Goal: Information Seeking & Learning: Find specific fact

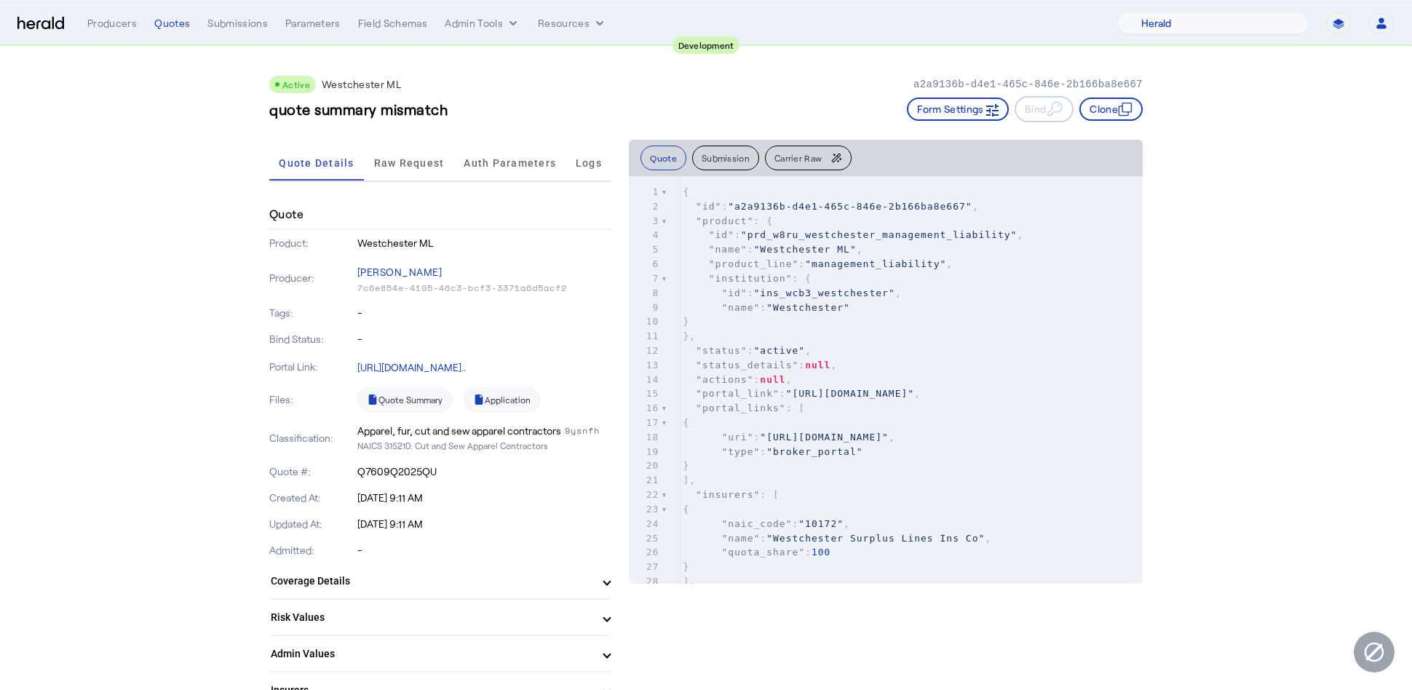
select select "pfm_2v8p_herald_api"
click at [466, 363] on link "[URL][DOMAIN_NAME].." at bounding box center [411, 367] width 108 height 12
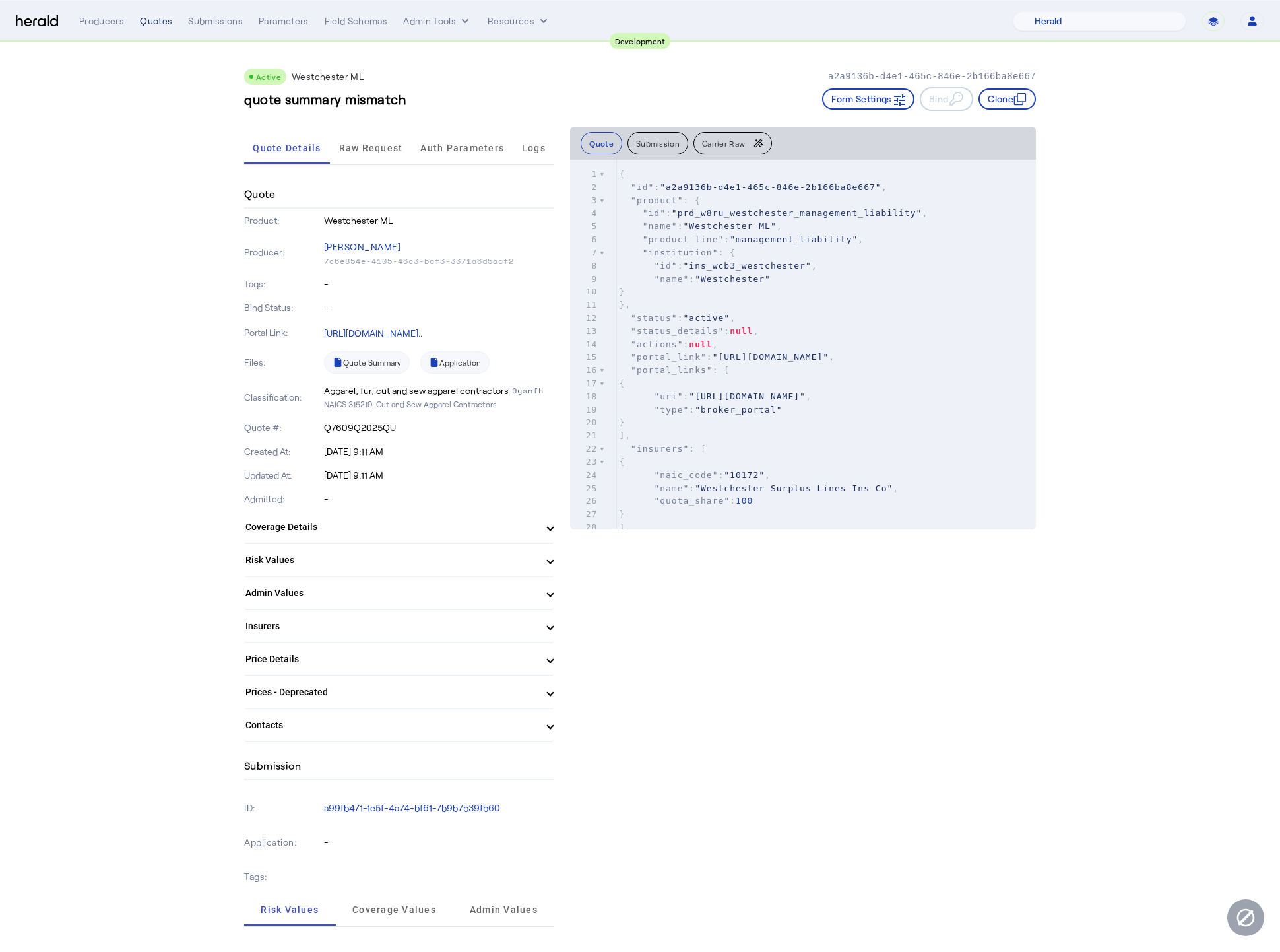
click at [150, 21] on div "Quotes" at bounding box center [156, 21] width 33 height 14
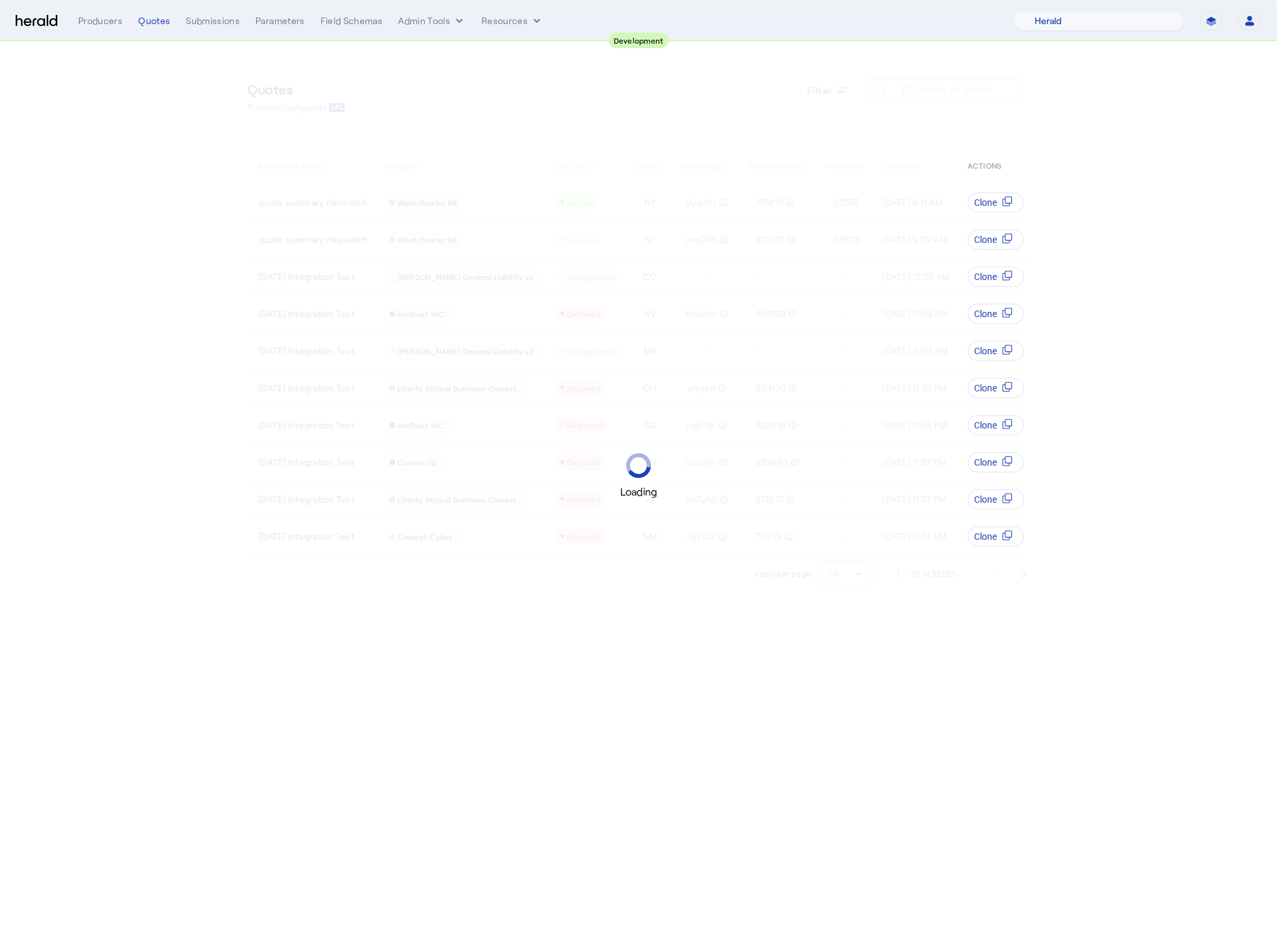
click at [39, 26] on img at bounding box center [36, 21] width 42 height 13
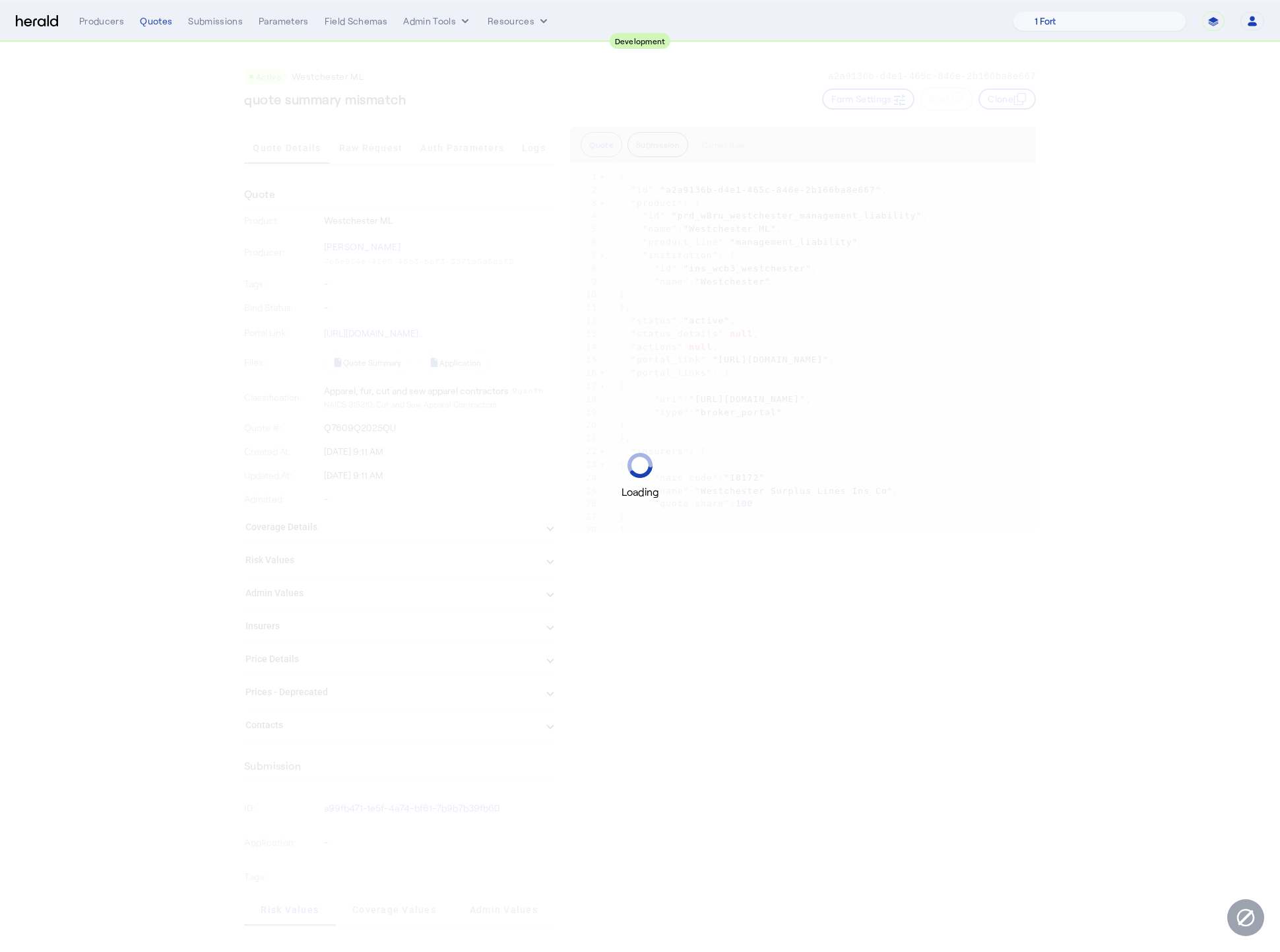
click at [33, 19] on img at bounding box center [36, 22] width 43 height 13
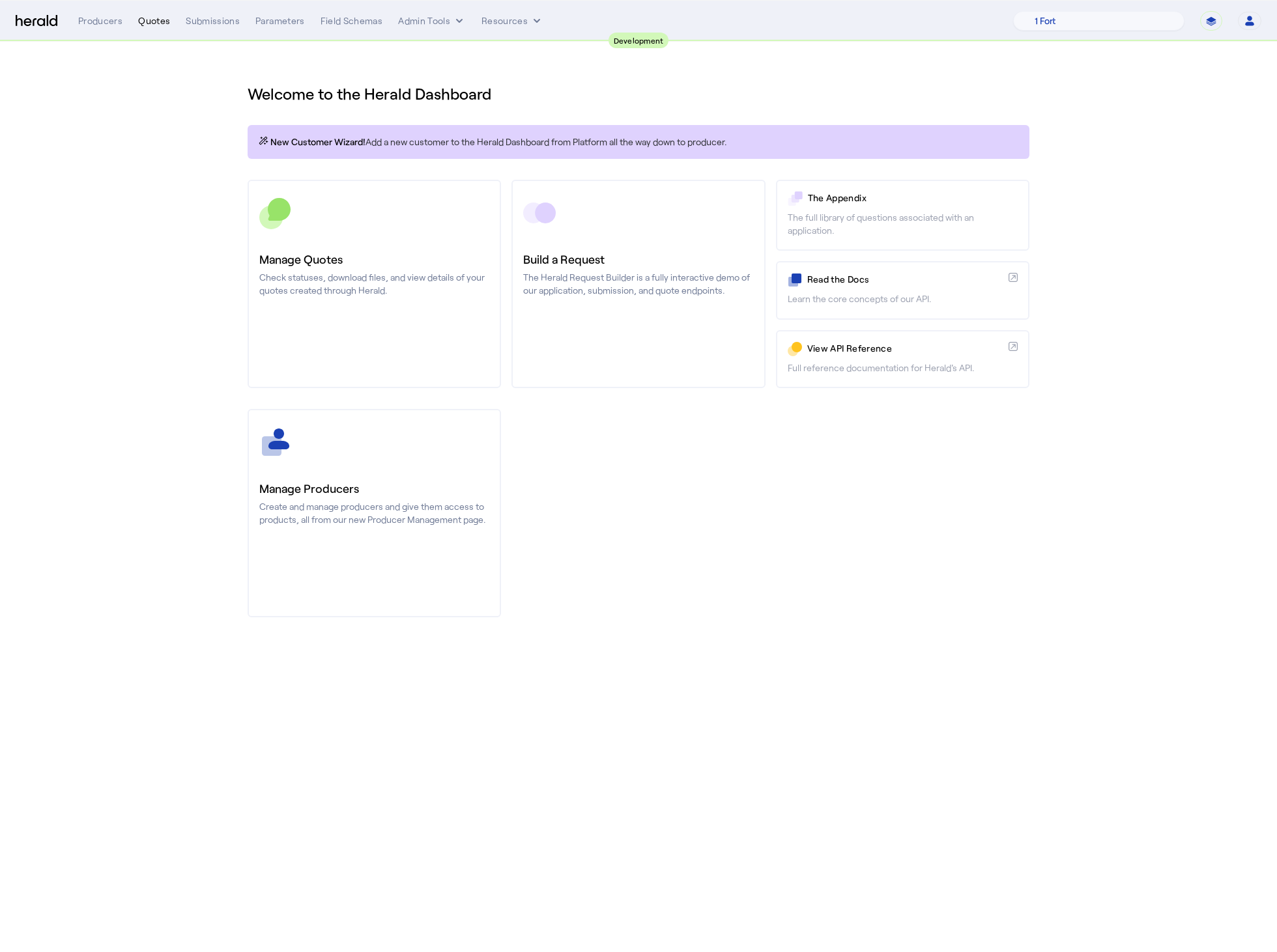
click at [153, 21] on div "Quotes" at bounding box center [154, 21] width 32 height 13
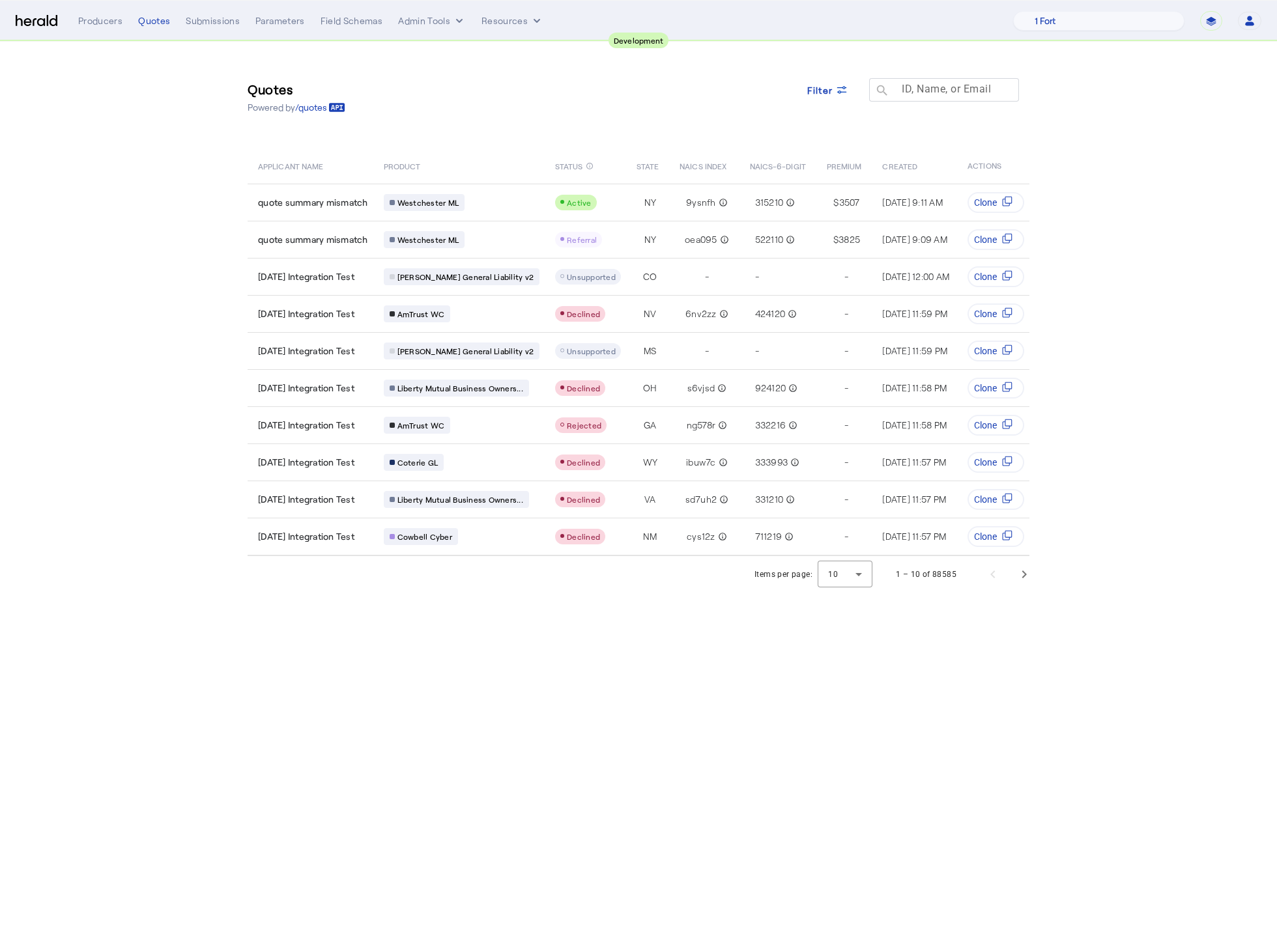
click at [935, 92] on mat-label "ID, Name, or Email" at bounding box center [946, 89] width 89 height 13
click at [935, 92] on input "ID, Name, or Email" at bounding box center [949, 89] width 117 height 15
click at [830, 83] on span "Filter" at bounding box center [820, 89] width 26 height 13
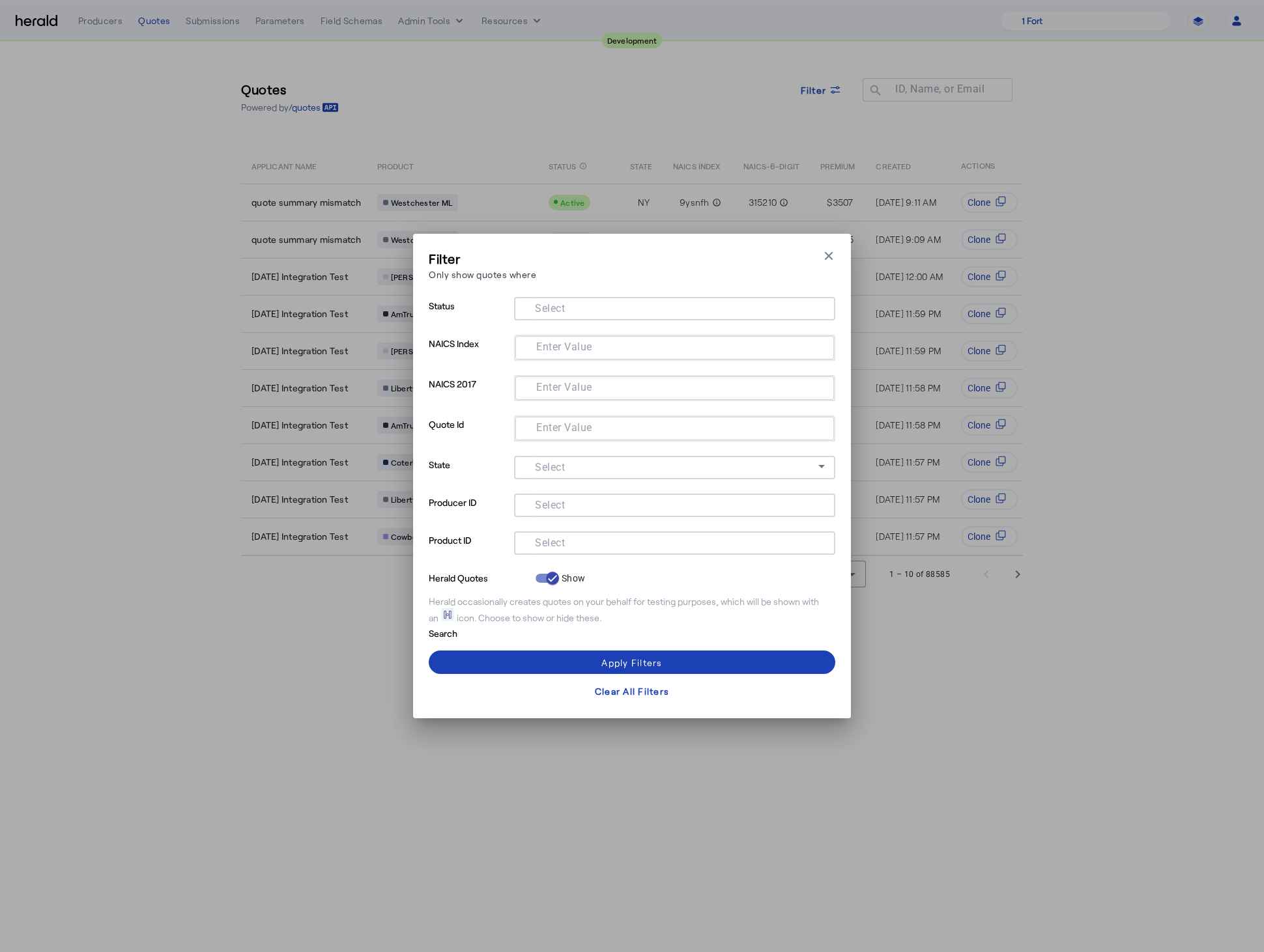
click at [571, 536] on input "Select" at bounding box center [672, 541] width 295 height 15
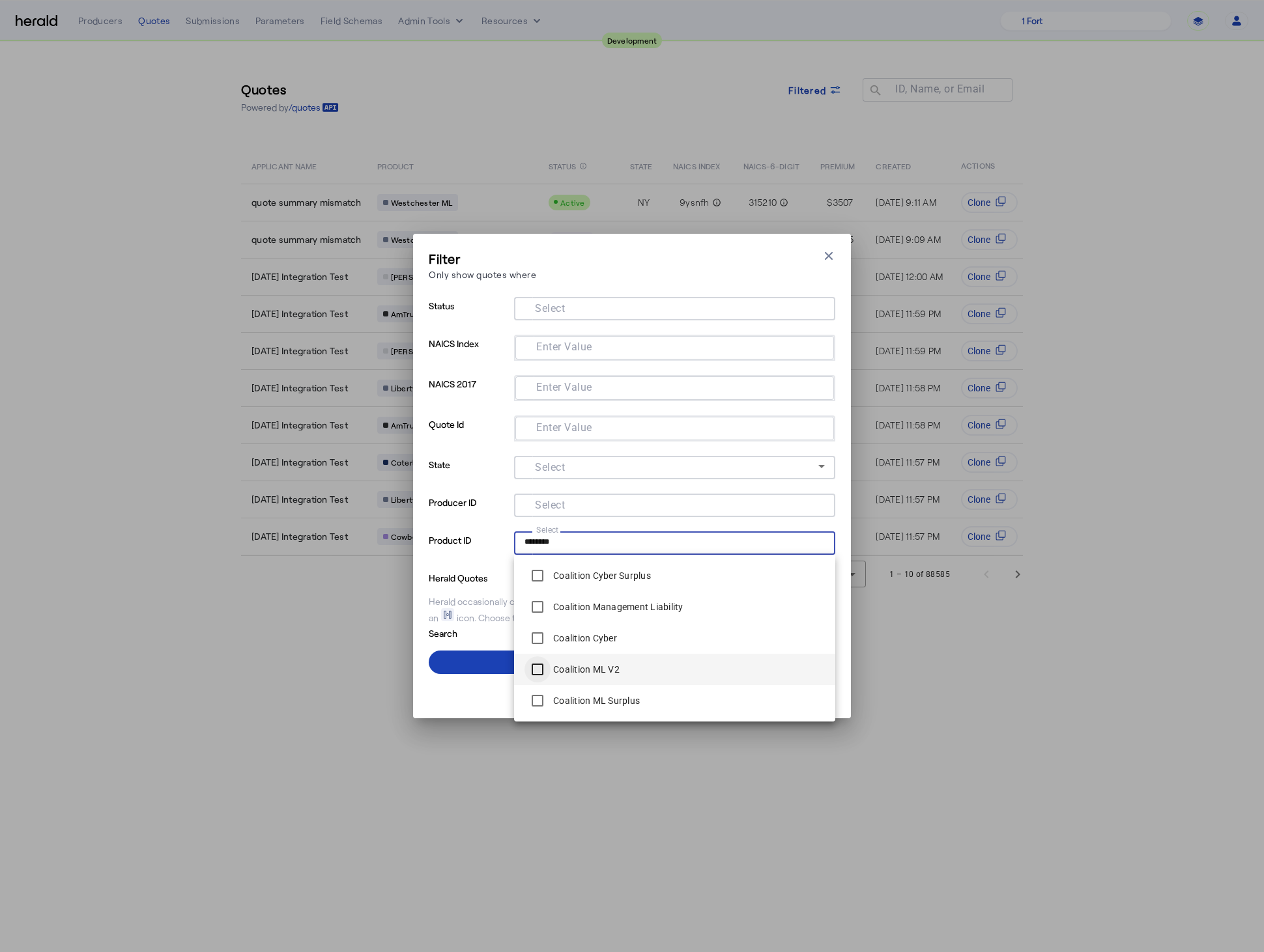
type input "********"
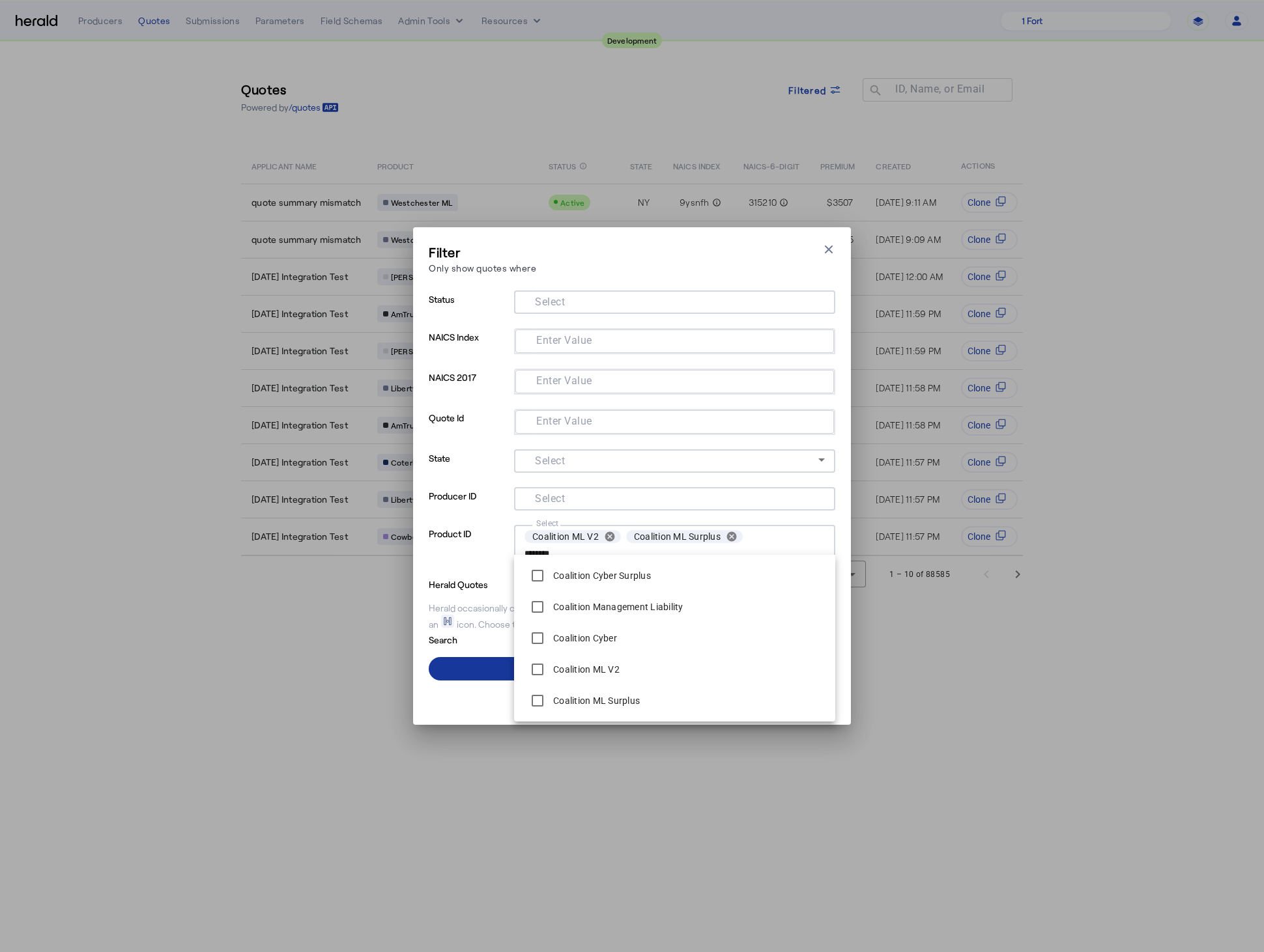
click at [491, 616] on span at bounding box center [632, 668] width 406 height 31
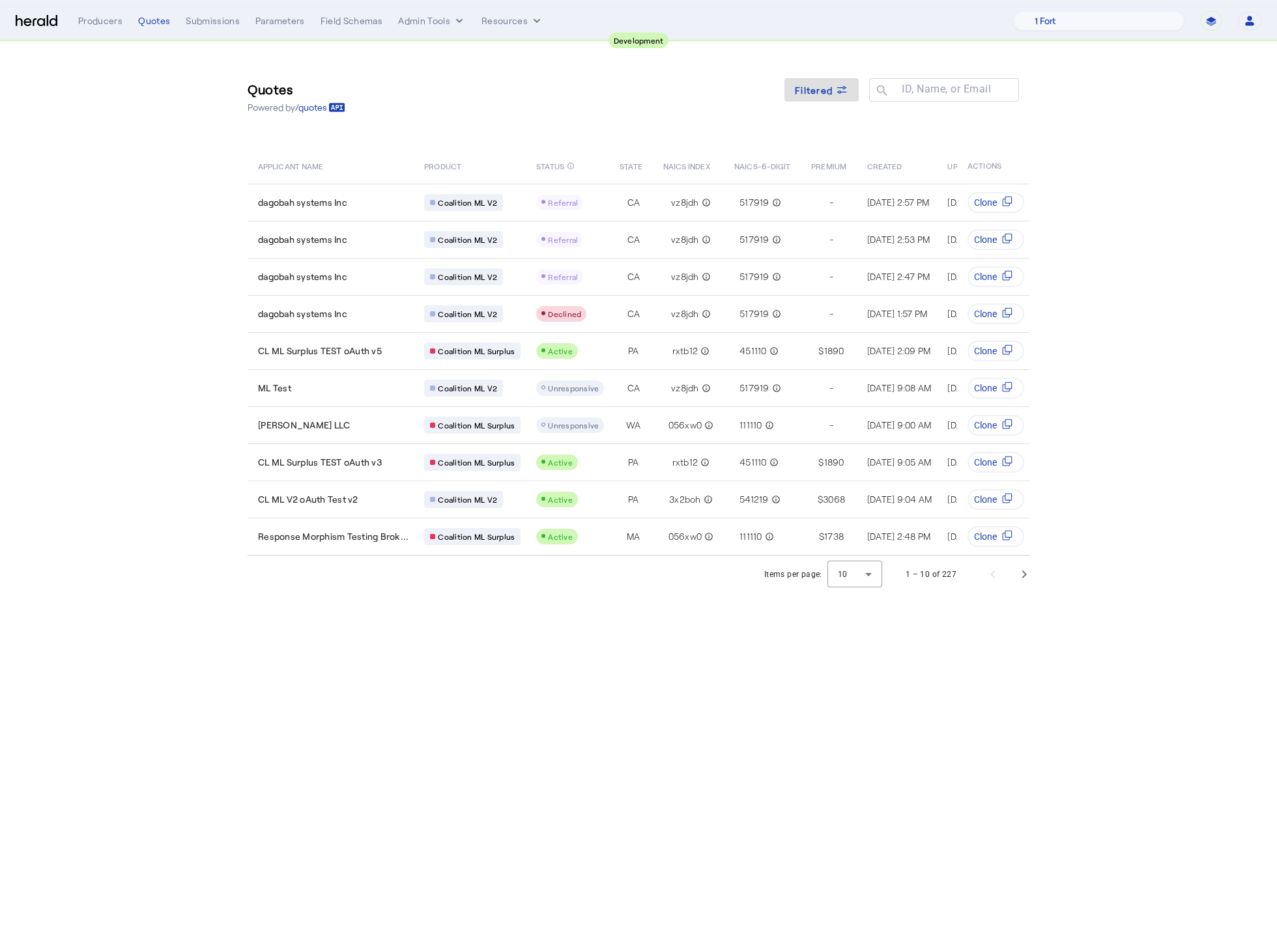
drag, startPoint x: 494, startPoint y: 673, endPoint x: 493, endPoint y: 666, distance: 7.1
click at [495, 616] on body "**********" at bounding box center [638, 476] width 1277 height 952
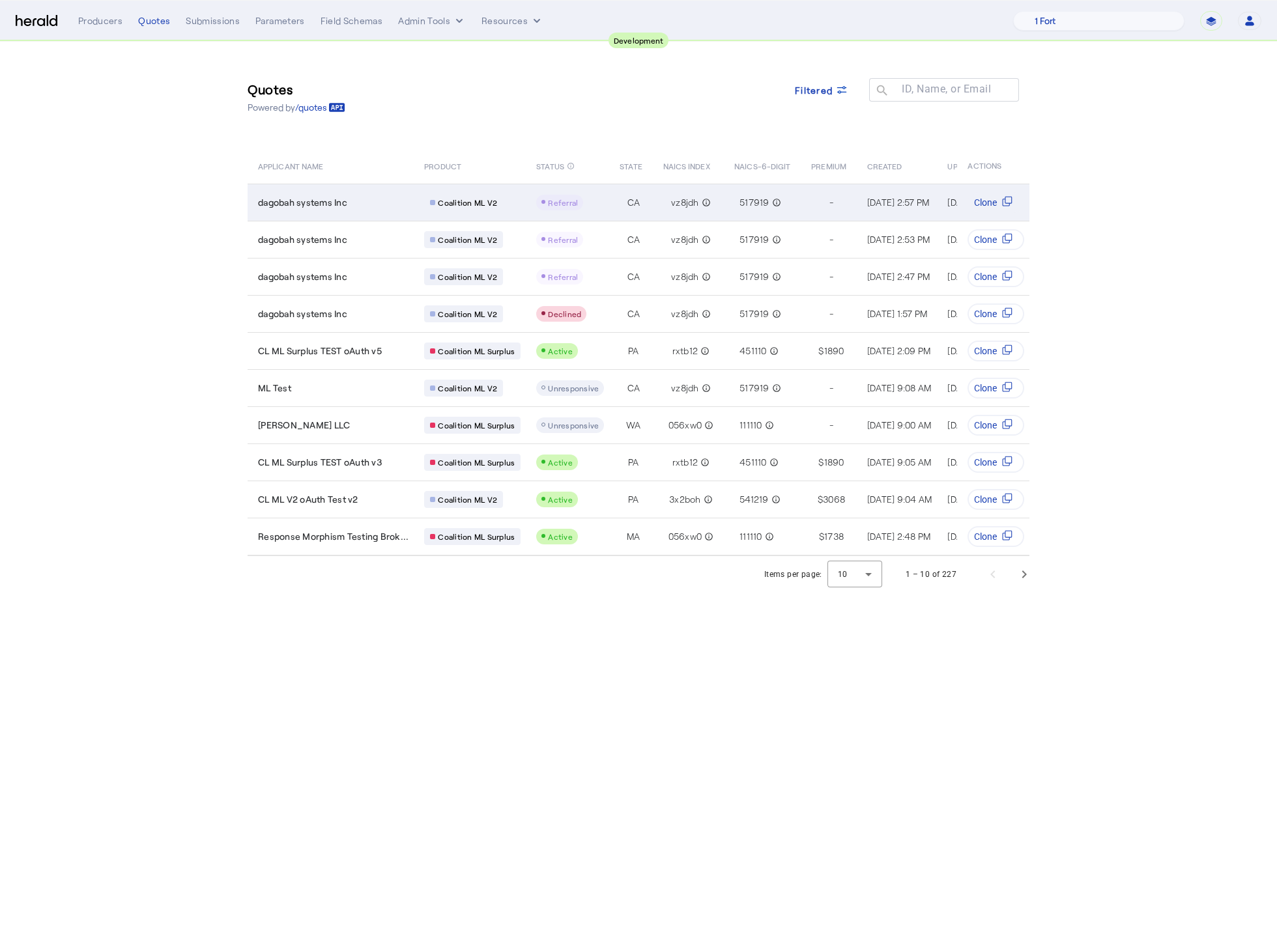
click at [368, 192] on td "dagobah systems Inc" at bounding box center [331, 201] width 166 height 37
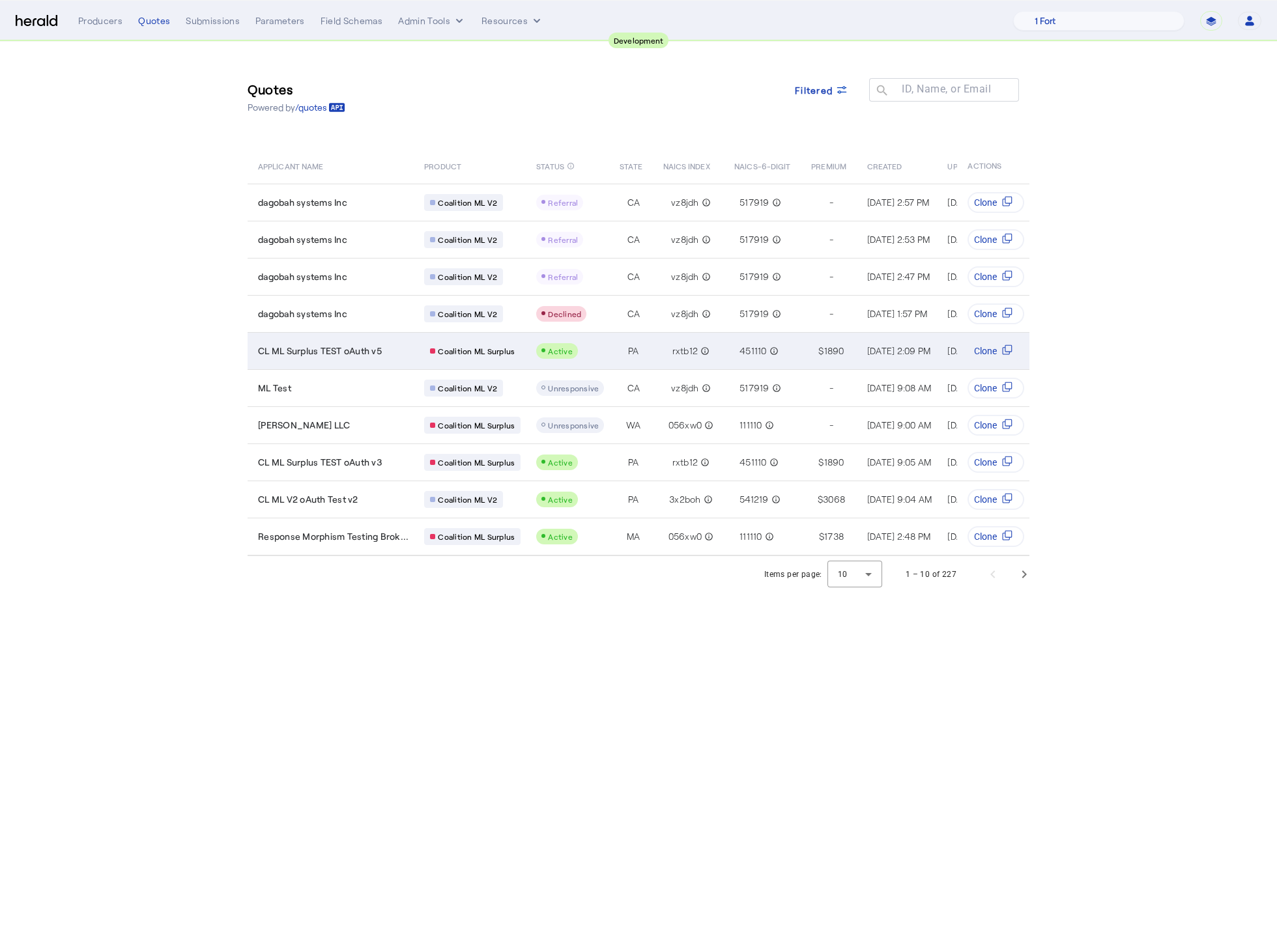
click at [312, 344] on span "CL ML Surplus TEST oAuth v5" at bounding box center [319, 351] width 123 height 13
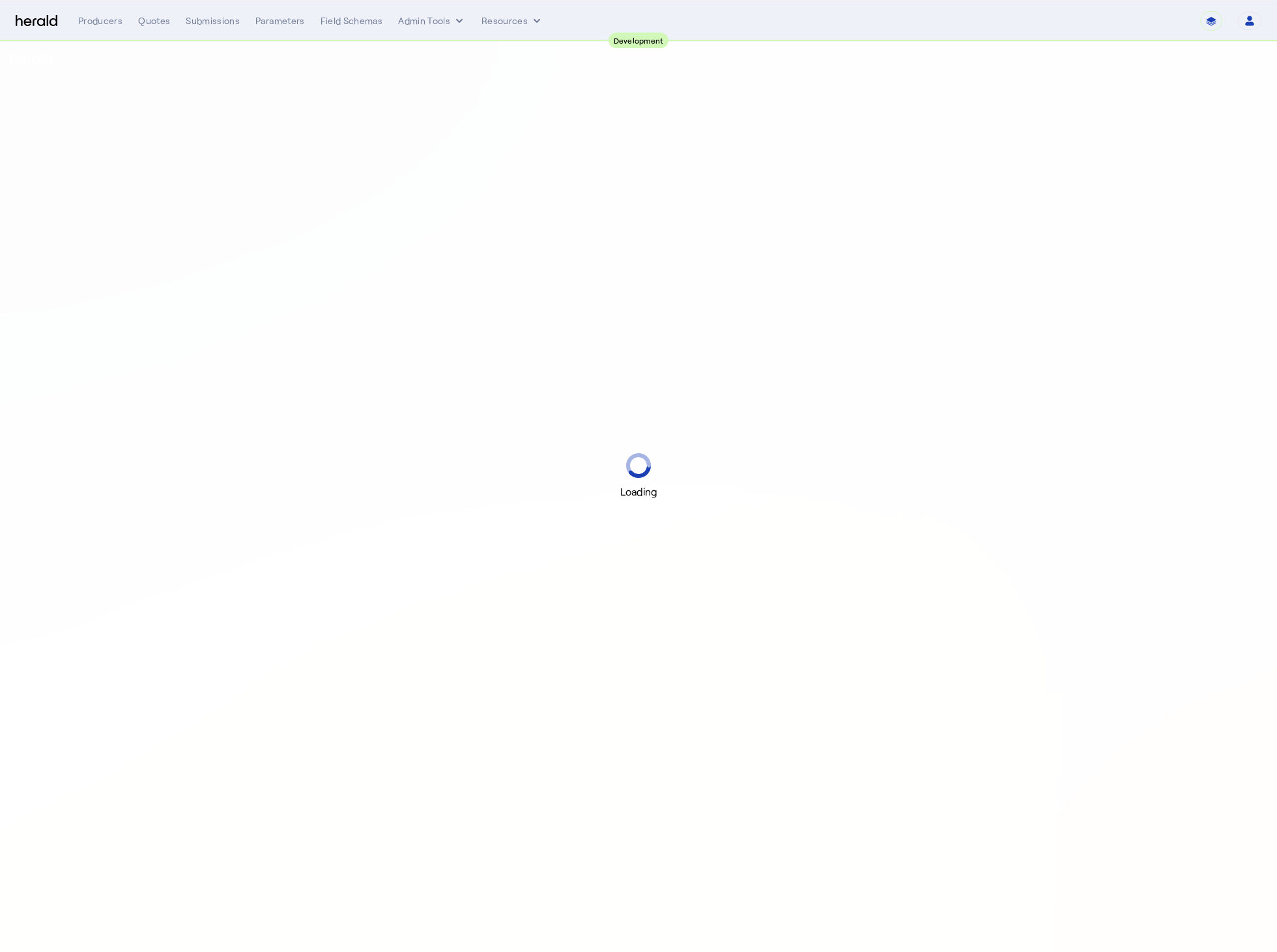
select select "pfm_2v8p_herald_api"
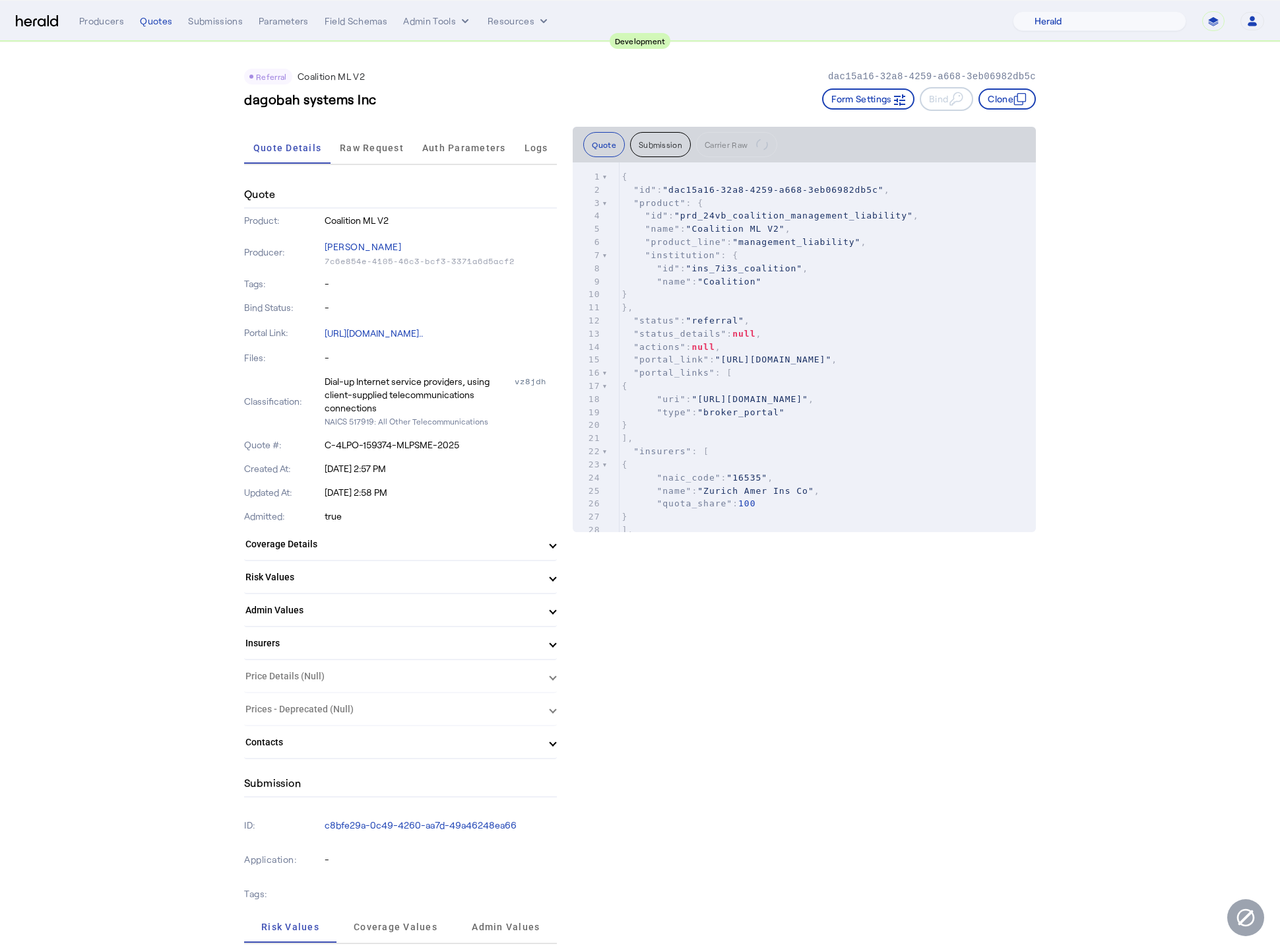
click at [806, 222] on pre ""name" : "Coalition ML V2" ," at bounding box center [828, 228] width 417 height 14
click at [806, 214] on span ""prd_24vb_coalition_management_liability"" at bounding box center [794, 212] width 239 height 10
type textarea "**********"
click at [806, 214] on span ""prd_24vb_coalition_management_liability"" at bounding box center [794, 212] width 239 height 10
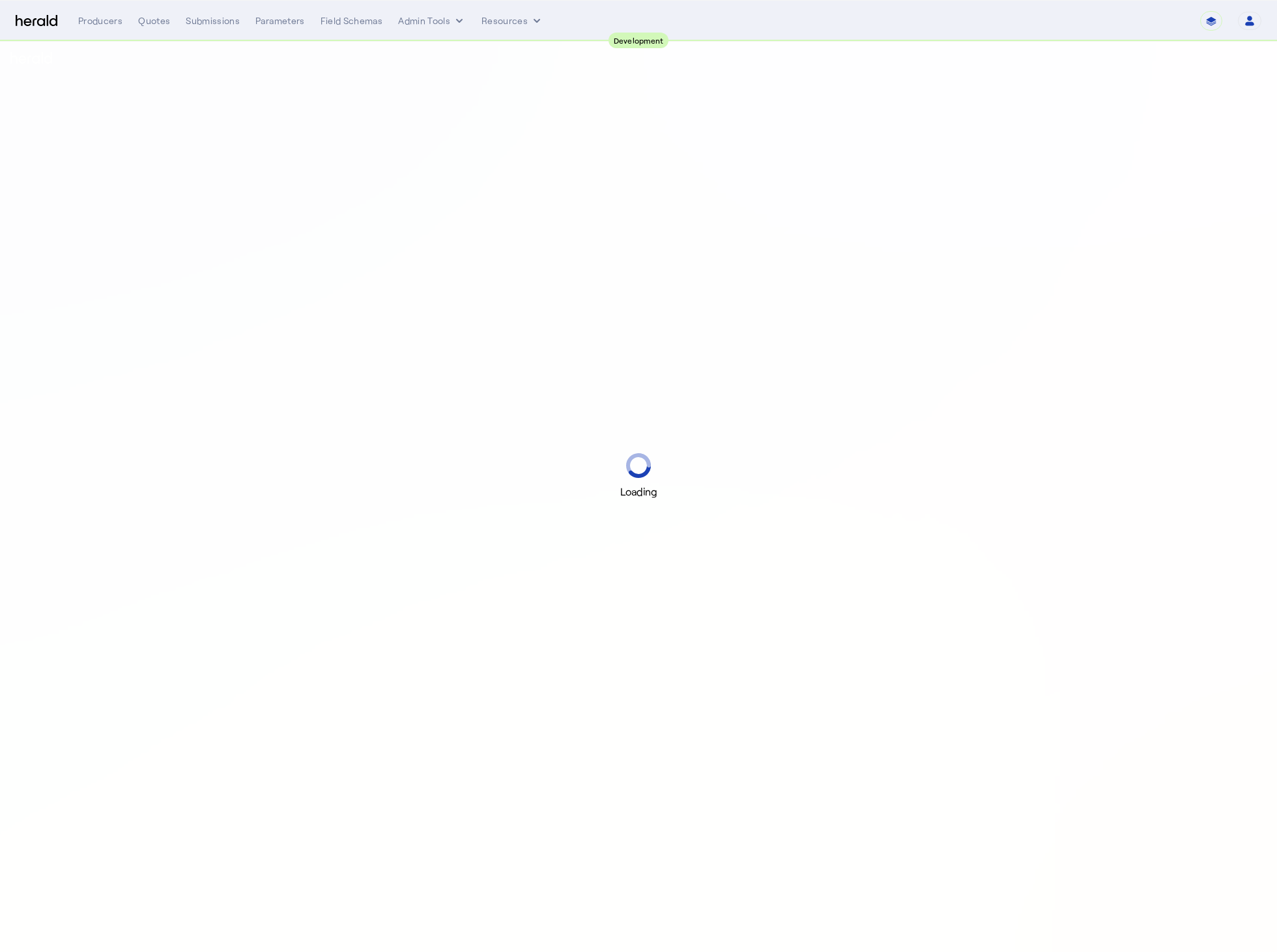
select select "pfm_2v8p_herald_api"
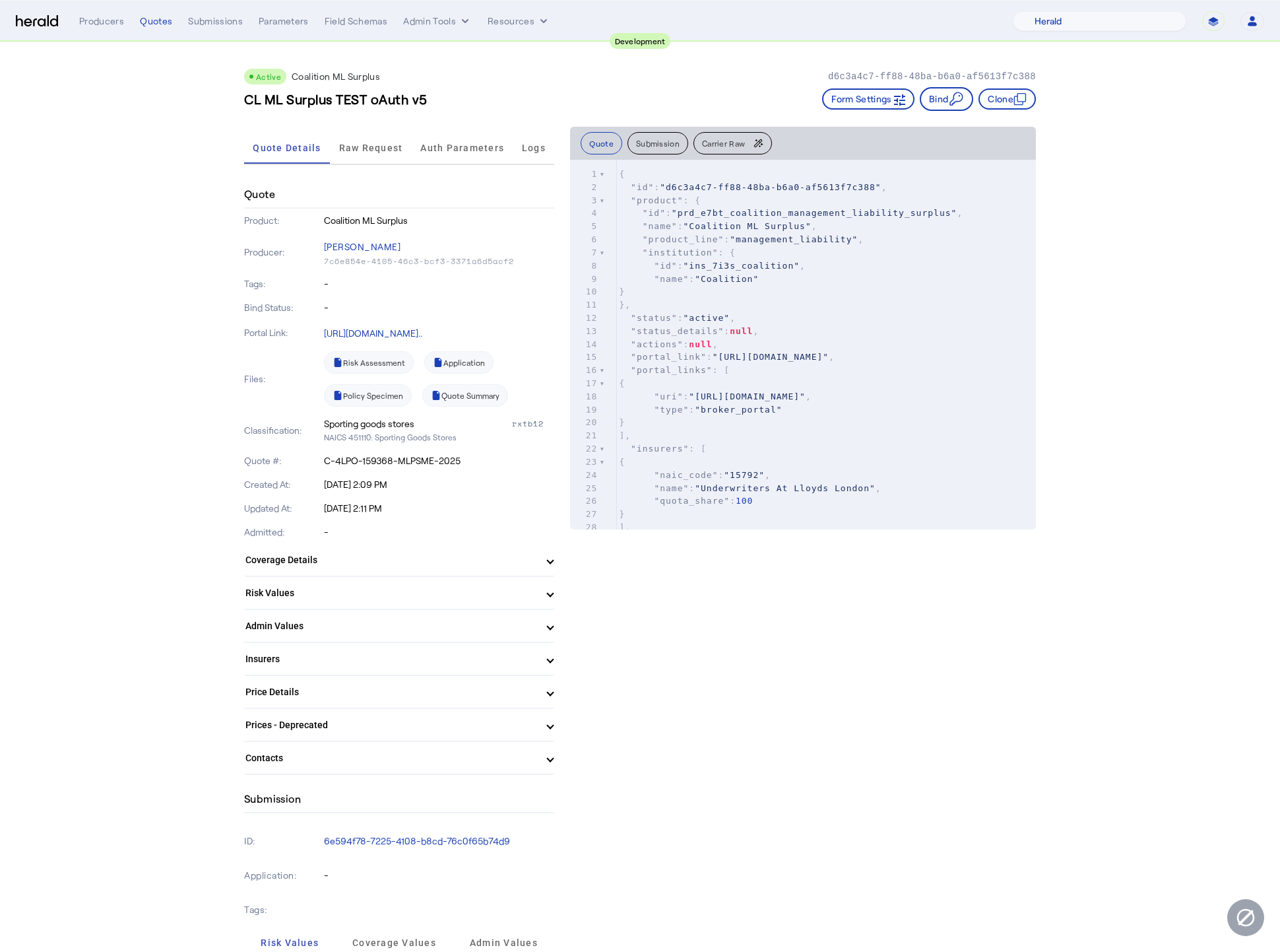
click at [778, 209] on span ""prd_e7bt_coalition_management_liability_surplus"" at bounding box center [814, 212] width 286 height 10
type textarea "**********"
click at [778, 209] on span ""prd_e7bt_coalition_management_liability_surplus"" at bounding box center [814, 212] width 286 height 10
